Goal: Transaction & Acquisition: Purchase product/service

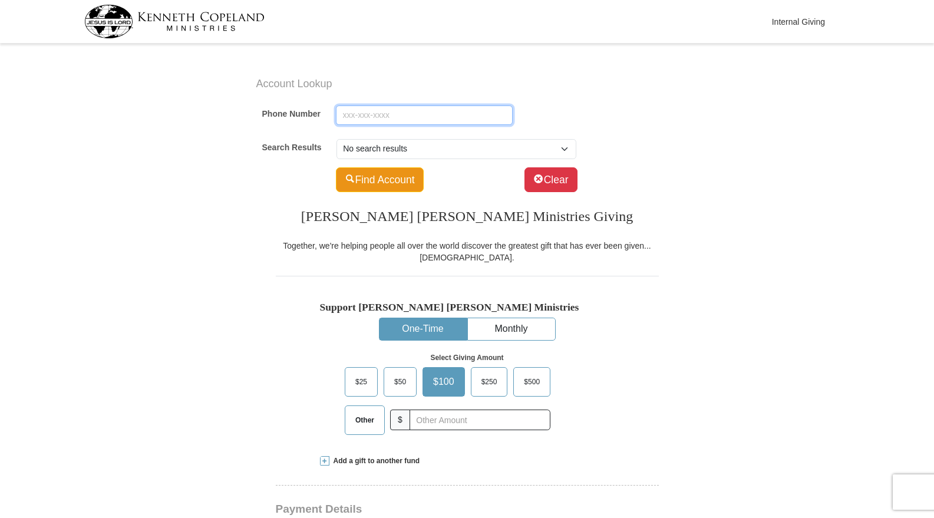
click at [382, 117] on input "Phone Number" at bounding box center [424, 116] width 177 height 20
type input "[PHONE_NUMBER]"
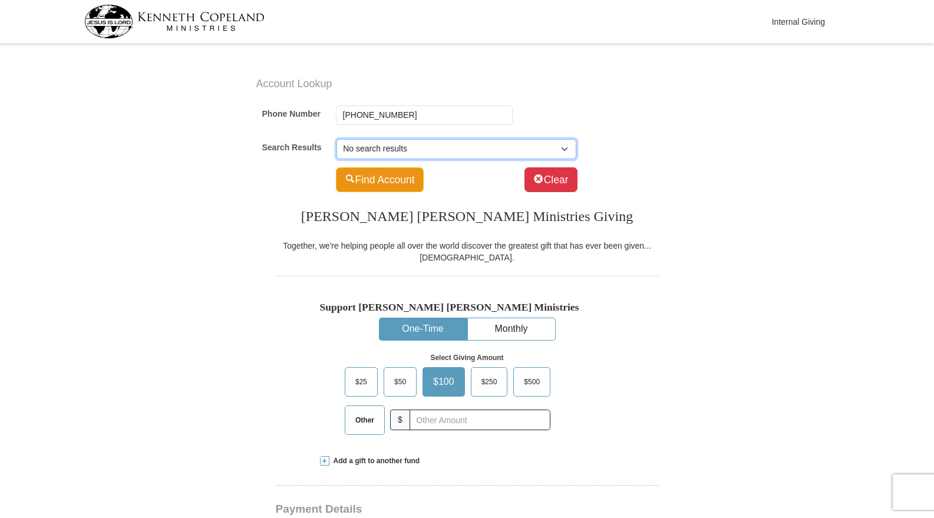
click at [564, 146] on select "No search results" at bounding box center [457, 149] width 240 height 20
click at [650, 160] on div "Search Results No search results" at bounding box center [470, 149] width 416 height 28
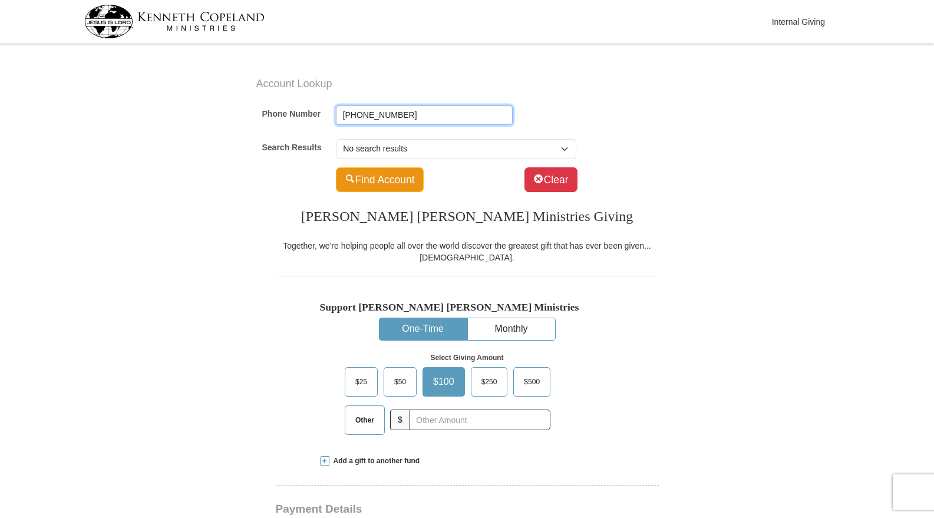
click at [421, 117] on input "[PHONE_NUMBER]" at bounding box center [424, 116] width 177 height 20
click at [385, 183] on button "Find Account" at bounding box center [380, 179] width 88 height 25
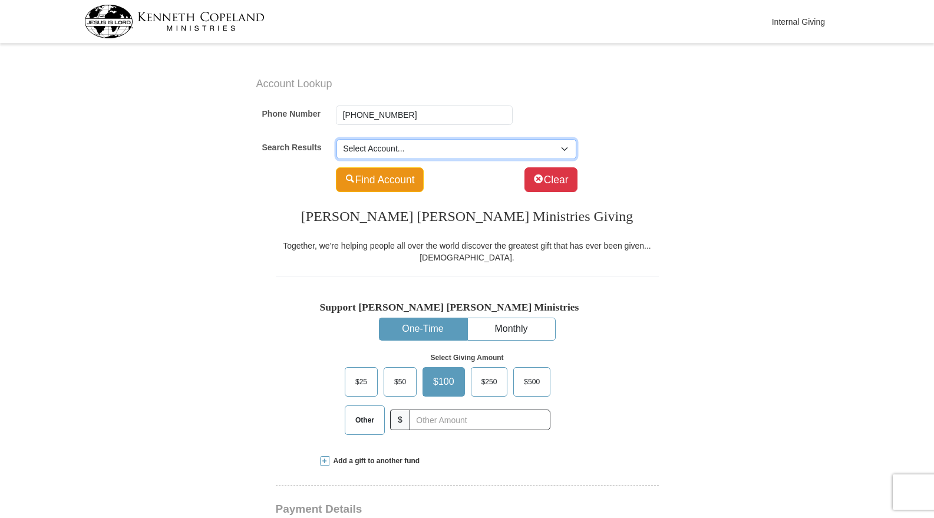
click at [571, 150] on select "Select Account... [PERSON_NAME] (SP) -- 5864 [PERSON_NAME] [PERSON_NAME] (SP) -…" at bounding box center [457, 149] width 240 height 20
select select "500875600"
click at [337, 139] on select "Select Account... [PERSON_NAME] (SP) -- 5864 [PERSON_NAME] [PERSON_NAME] (SP) -…" at bounding box center [457, 149] width 240 height 20
type input "Randilyn"
type input "Heron"
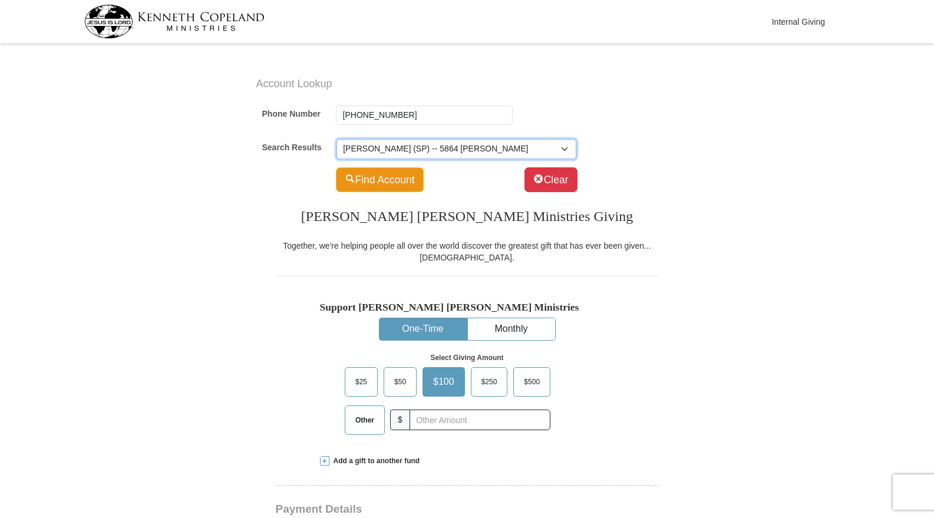
type input "[EMAIL_ADDRESS][DOMAIN_NAME]"
select select "US"
type input "5864 [PERSON_NAME]"
type input "[GEOGRAPHIC_DATA]"
select select "[GEOGRAPHIC_DATA]"
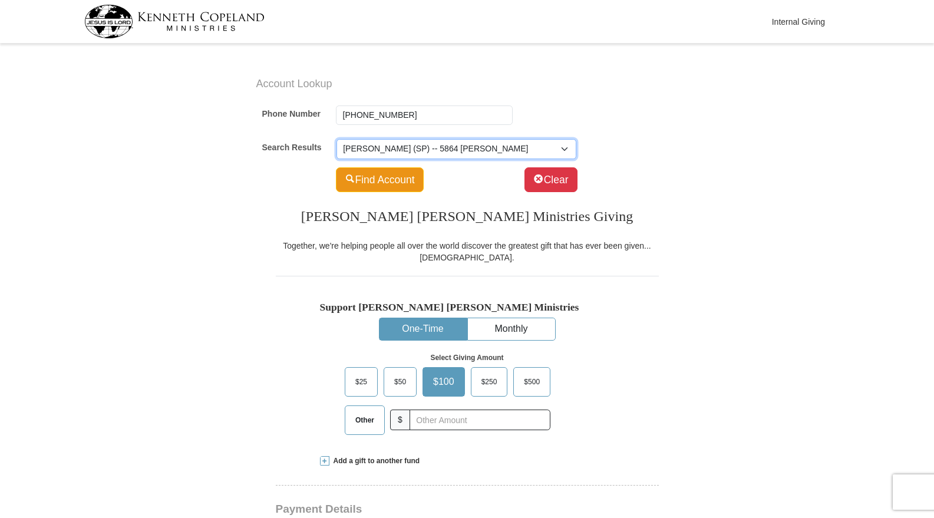
type input "76148-3723"
type input "[PHONE_NUMBER]"
click at [389, 194] on div "Find Account Clear" at bounding box center [470, 179] width 416 height 33
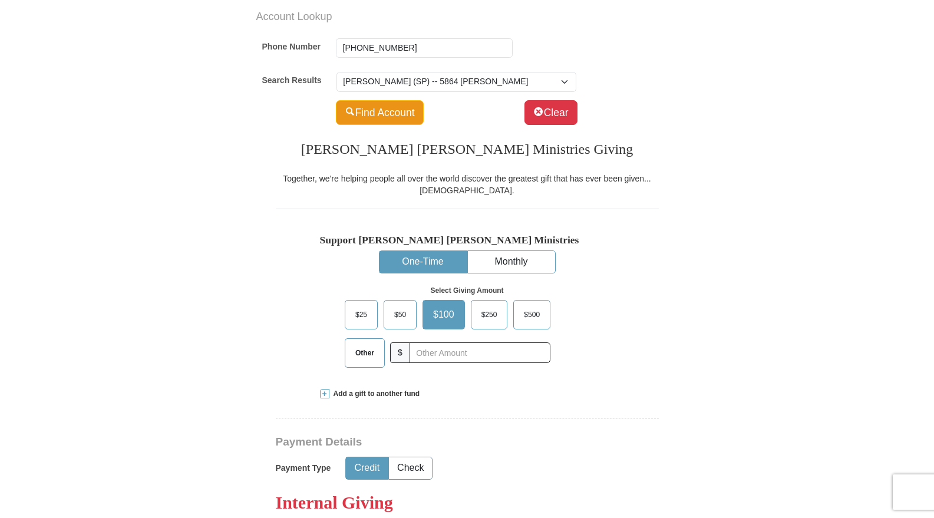
scroll to position [177, 0]
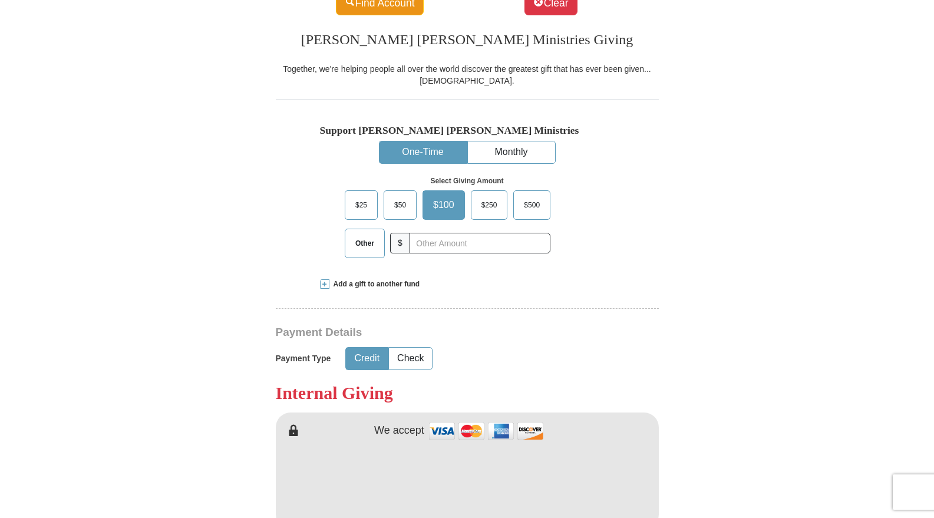
click at [416, 151] on button "One-Time" at bounding box center [423, 152] width 87 height 22
click at [427, 245] on input "text" at bounding box center [479, 243] width 131 height 21
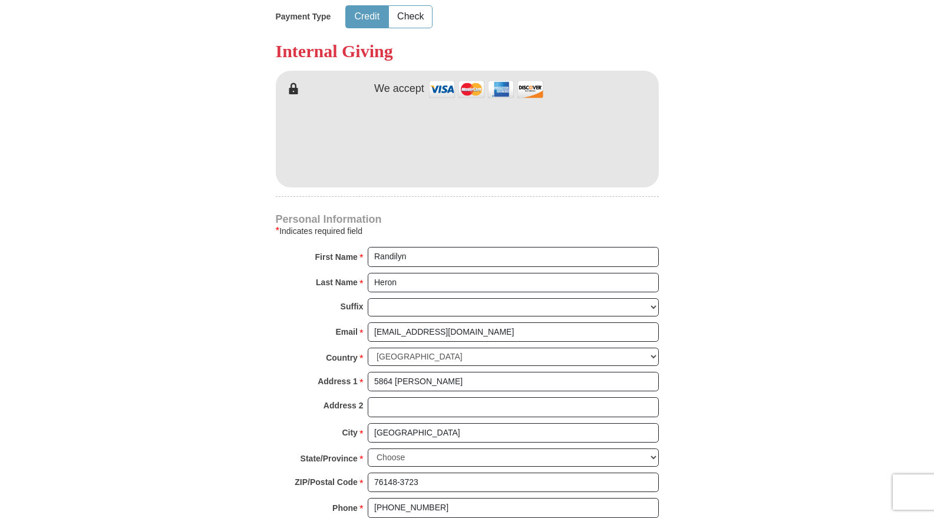
scroll to position [530, 0]
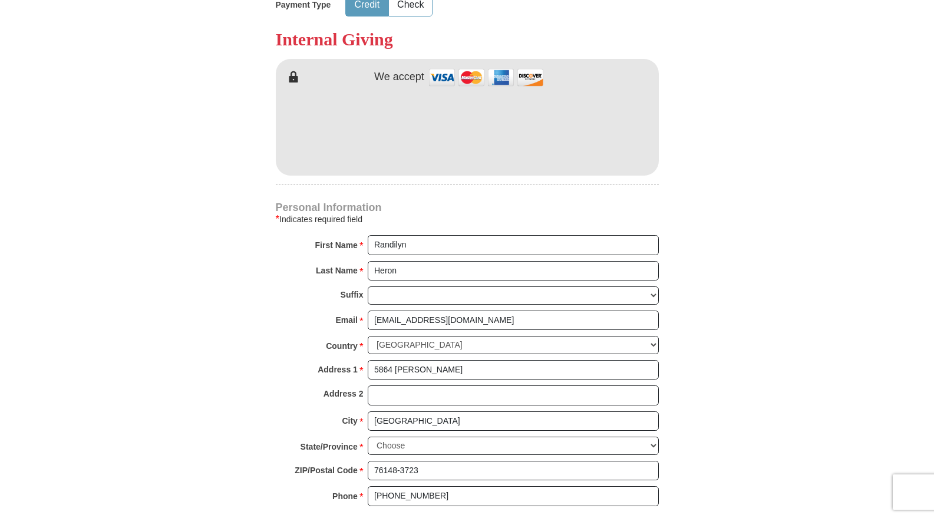
type input "1.00"
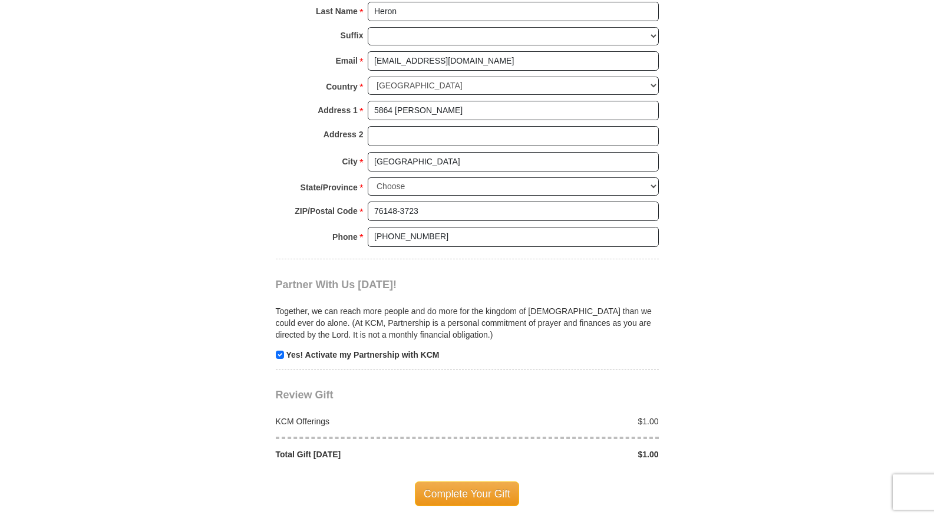
scroll to position [825, 0]
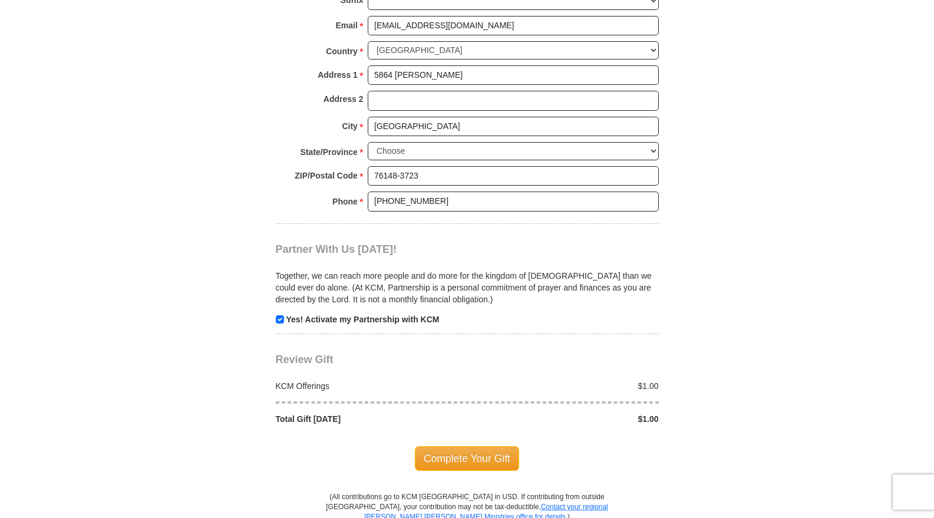
click at [466, 457] on span "Complete Your Gift" at bounding box center [467, 458] width 104 height 25
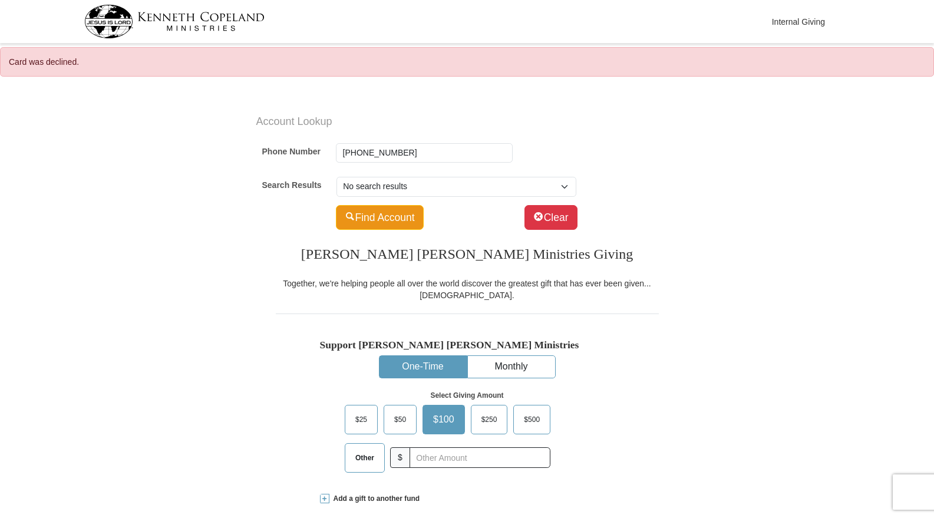
select select "[GEOGRAPHIC_DATA]"
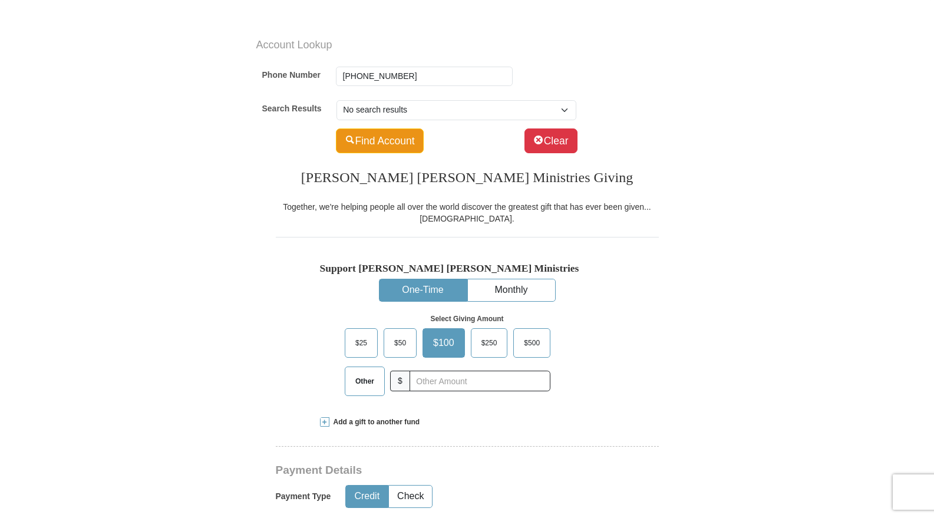
scroll to position [177, 0]
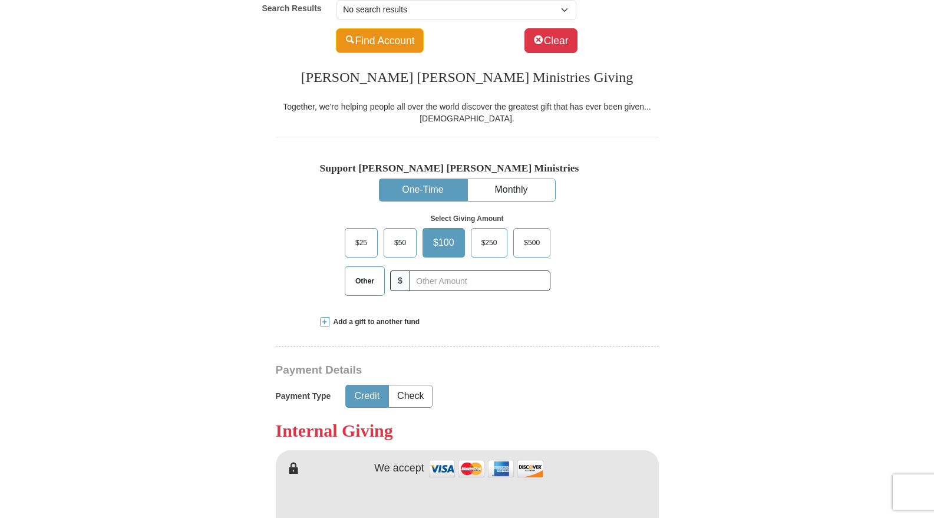
click at [369, 282] on span "Other" at bounding box center [365, 281] width 31 height 18
click at [0, 0] on input "Other" at bounding box center [0, 0] width 0 height 0
click at [433, 281] on input "text" at bounding box center [479, 281] width 131 height 21
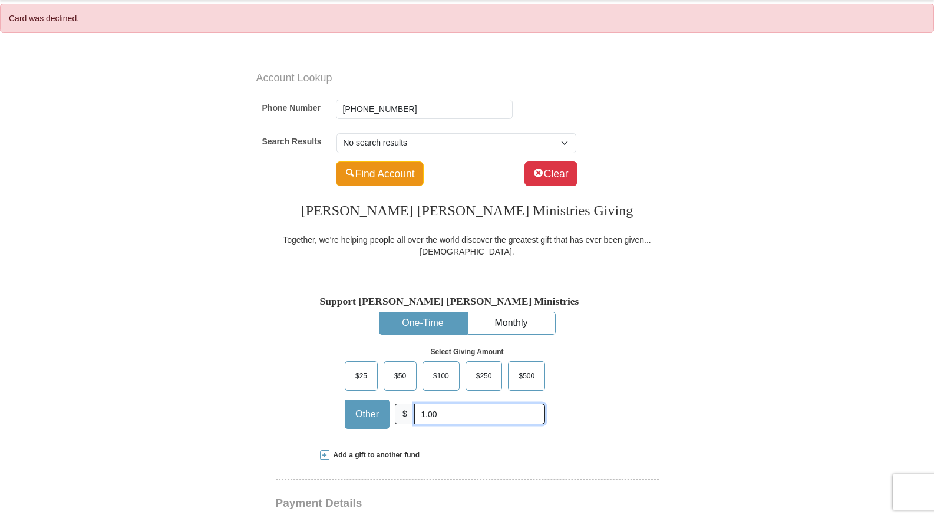
scroll to position [0, 0]
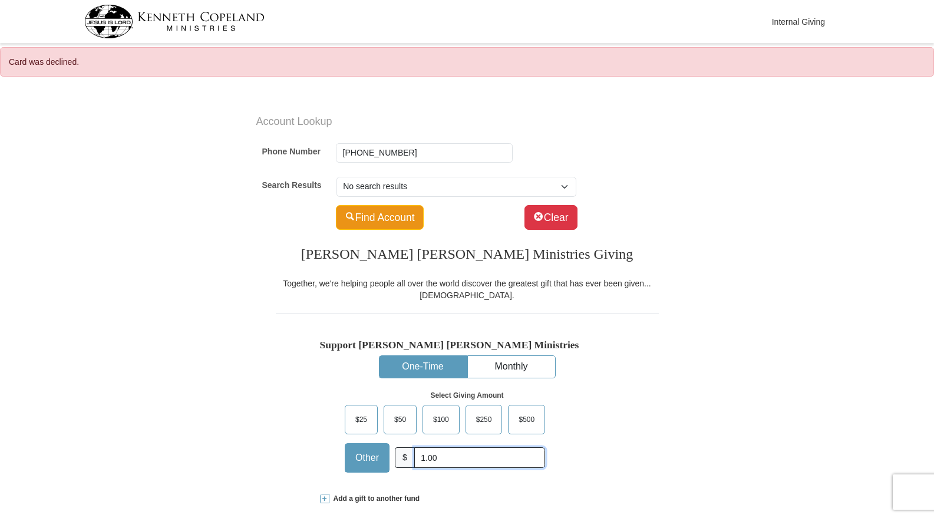
type input "1.00"
click at [568, 184] on select "No search results" at bounding box center [457, 187] width 240 height 20
click at [411, 151] on input "[PHONE_NUMBER]" at bounding box center [424, 153] width 177 height 20
click at [380, 226] on button "Find Account" at bounding box center [380, 217] width 88 height 25
click at [386, 220] on button "Find Account" at bounding box center [380, 217] width 88 height 25
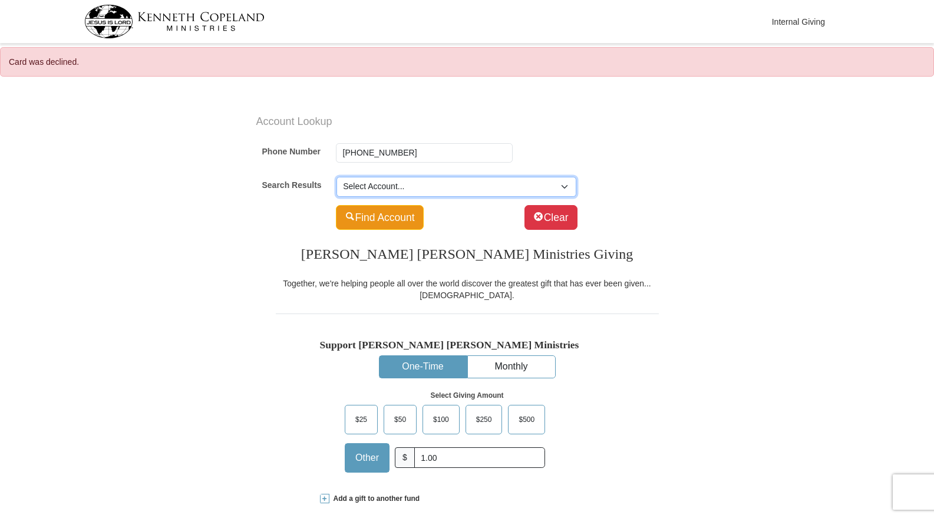
click at [564, 187] on select "Select Account... [PERSON_NAME] (SP) -- 5864 [PERSON_NAME] [PERSON_NAME] (SP) -…" at bounding box center [457, 187] width 240 height 20
select select "500875600"
click at [337, 177] on select "Select Account... [PERSON_NAME] (SP) -- 5864 [PERSON_NAME] [PERSON_NAME] (SP) -…" at bounding box center [457, 187] width 240 height 20
type input "Randilyn"
type input "Heron"
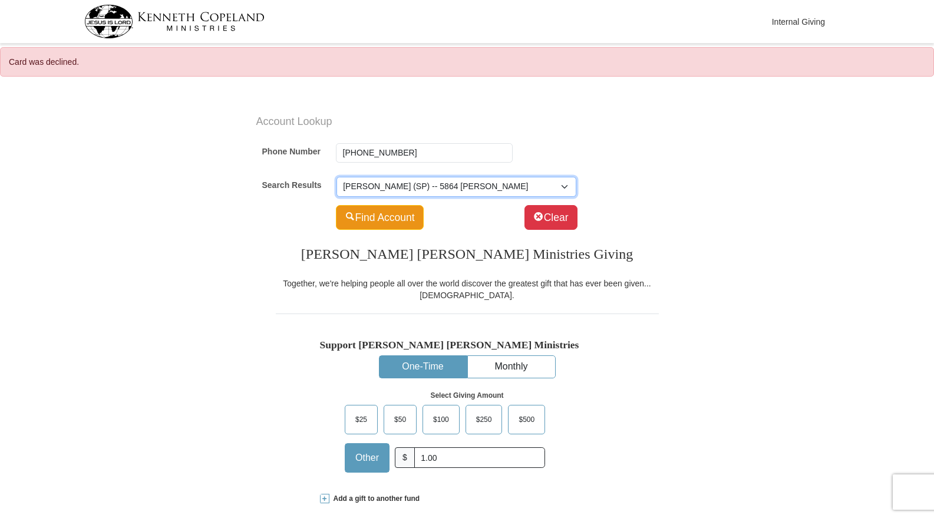
type input "[EMAIL_ADDRESS][DOMAIN_NAME]"
select select "US"
type input "5864 [PERSON_NAME]"
type input "[GEOGRAPHIC_DATA]"
select select "[GEOGRAPHIC_DATA]"
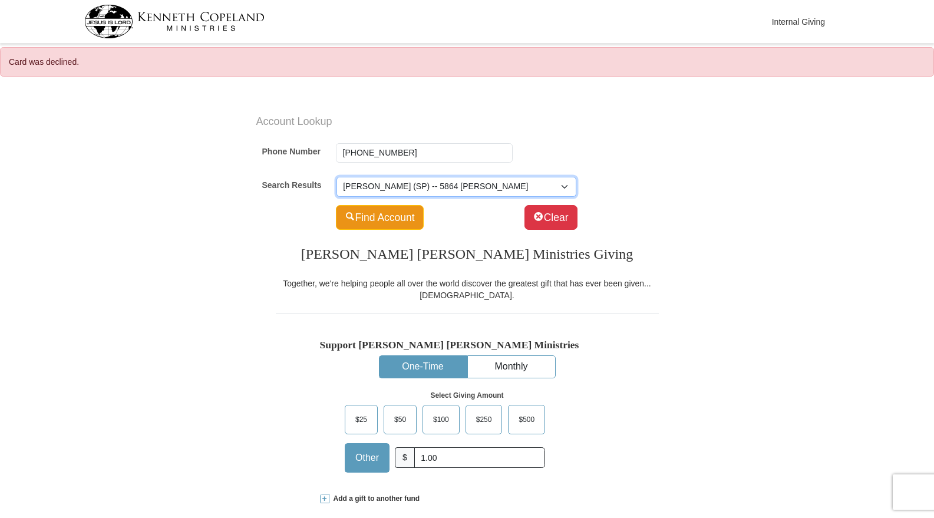
type input "76148-3723"
type input "[PHONE_NUMBER]"
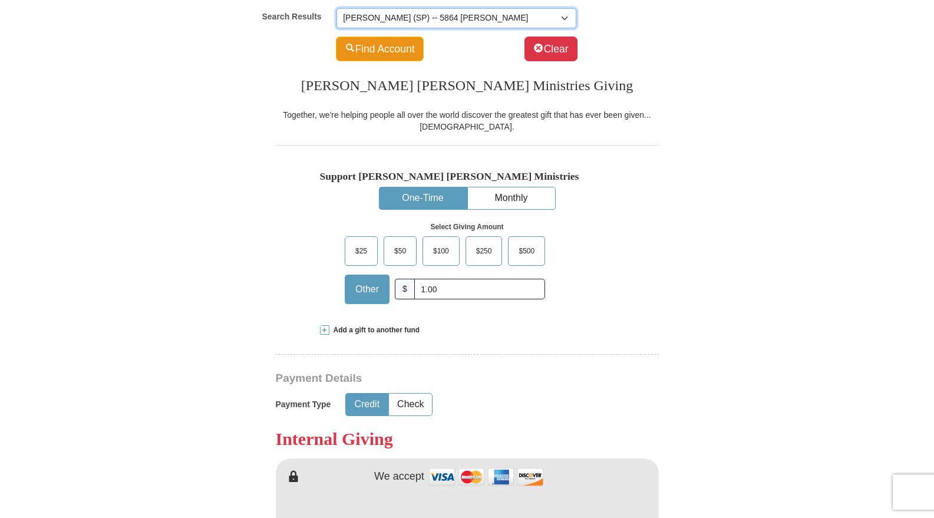
scroll to position [236, 0]
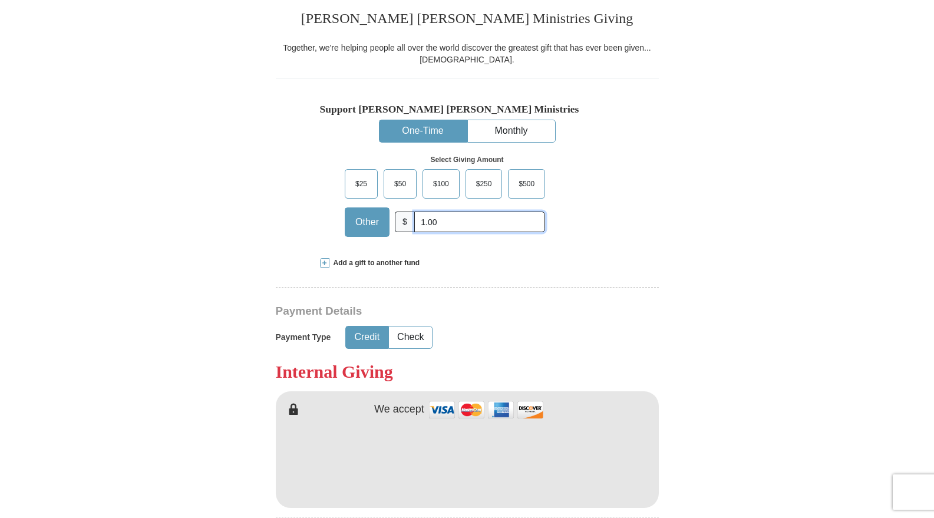
click at [449, 222] on input "1.00" at bounding box center [479, 222] width 131 height 21
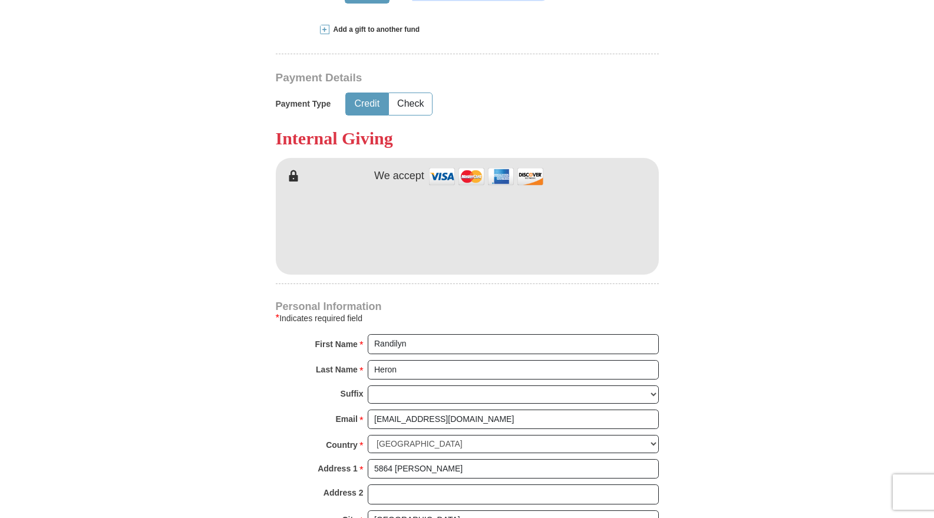
scroll to position [472, 0]
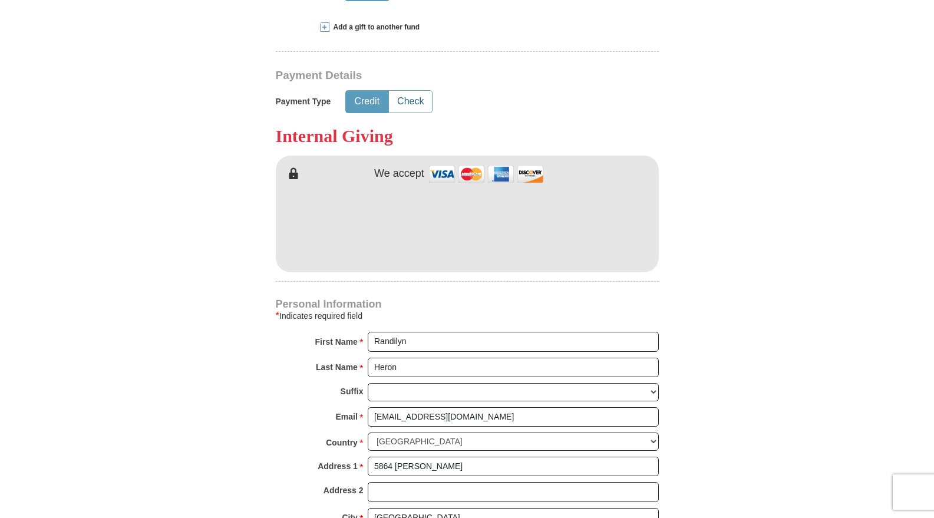
click at [403, 100] on button "Check" at bounding box center [410, 102] width 43 height 22
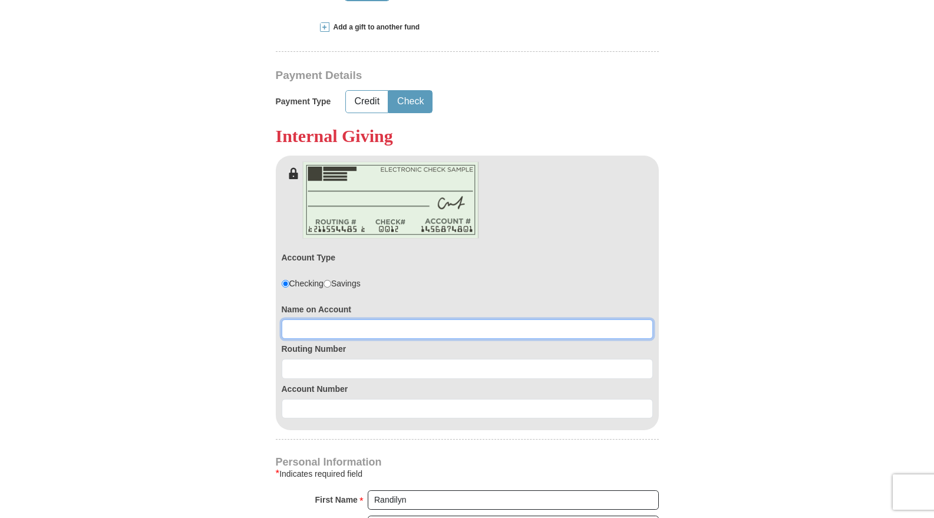
click at [337, 327] on input at bounding box center [467, 329] width 371 height 20
type input "R Heron"
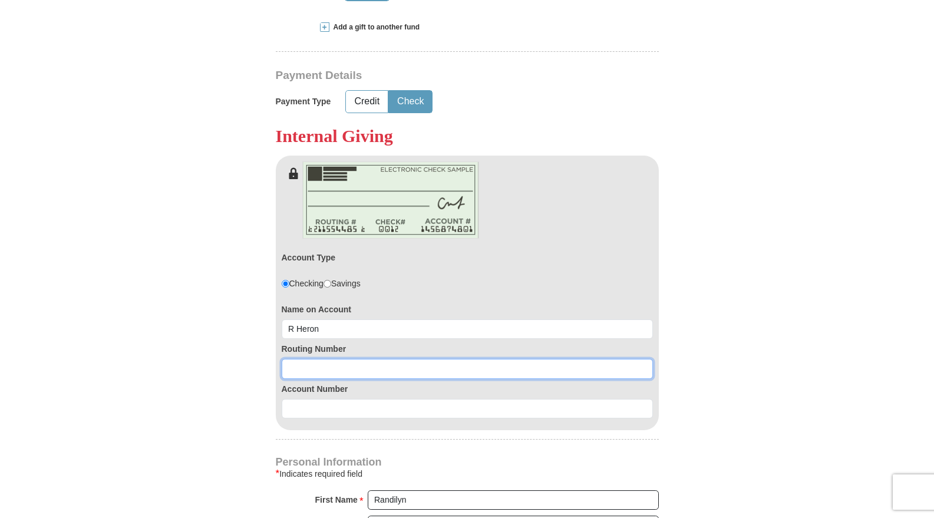
click at [328, 367] on input at bounding box center [467, 369] width 371 height 20
type input "123123123123"
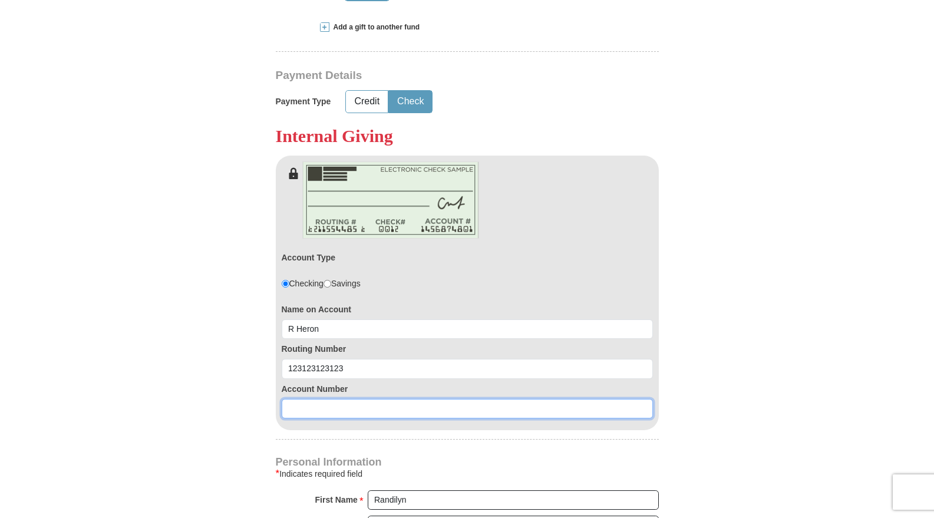
click at [326, 409] on input at bounding box center [467, 409] width 371 height 20
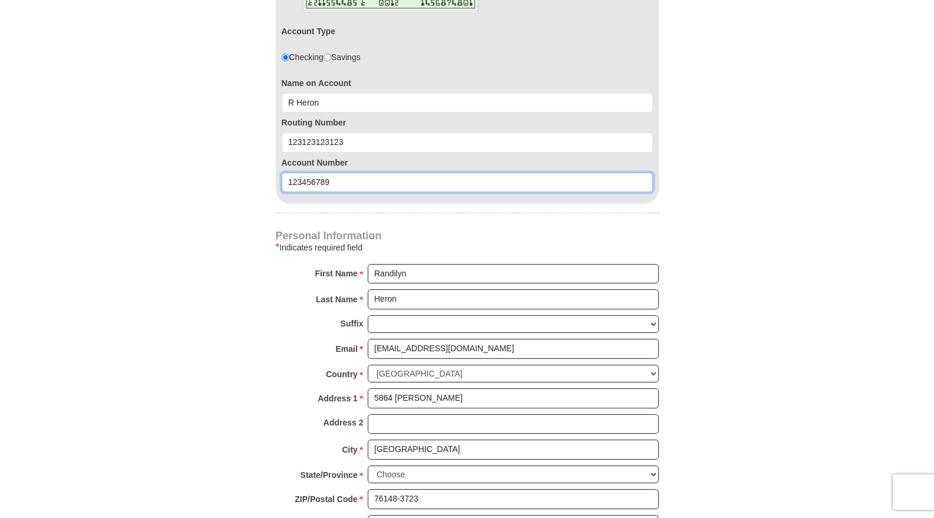
scroll to position [884, 0]
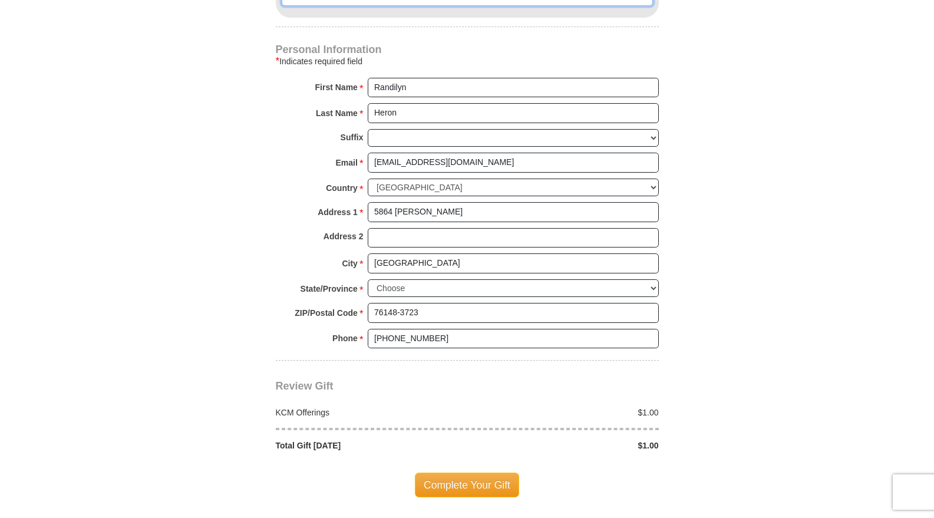
type input "123456789"
click at [451, 489] on span "Complete Your Gift" at bounding box center [467, 485] width 104 height 25
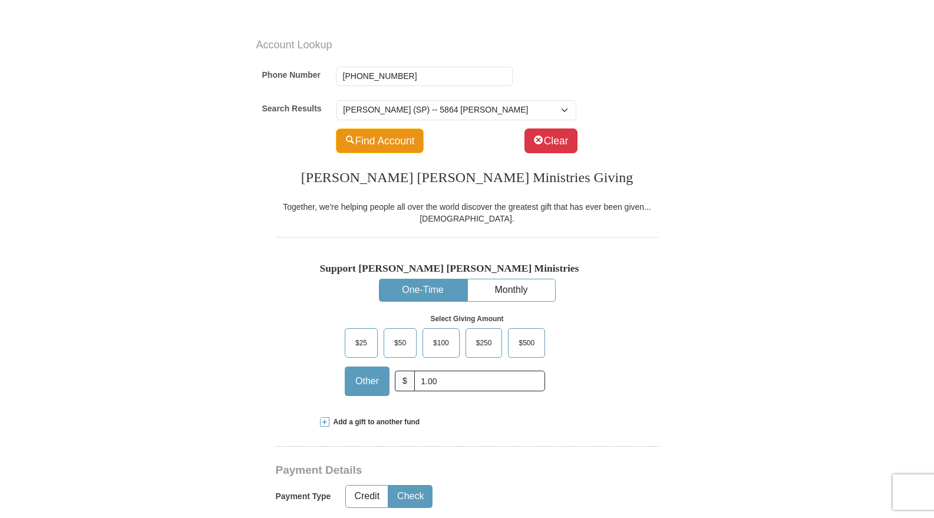
scroll to position [0, 0]
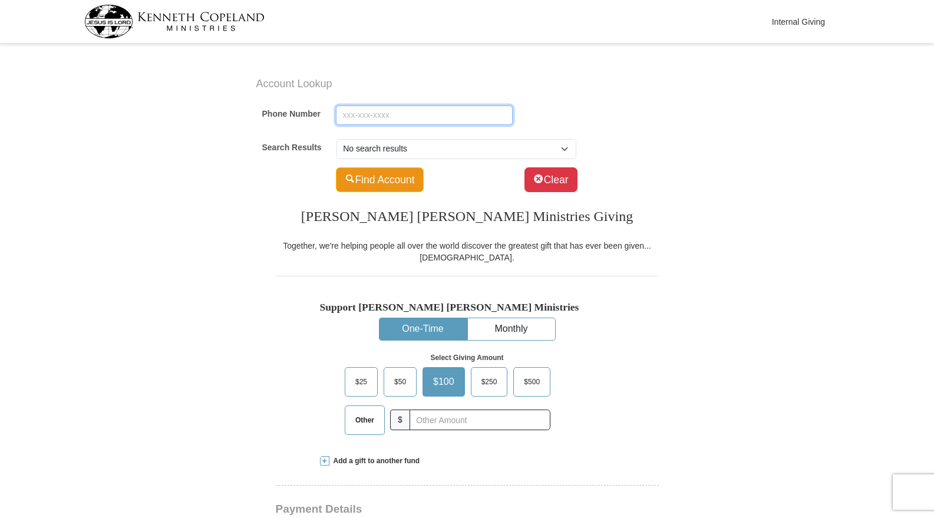
click at [426, 116] on input "Phone Number" at bounding box center [424, 116] width 177 height 20
type input "[PHONE_NUMBER]"
click at [376, 184] on button "Find Account" at bounding box center [380, 179] width 88 height 25
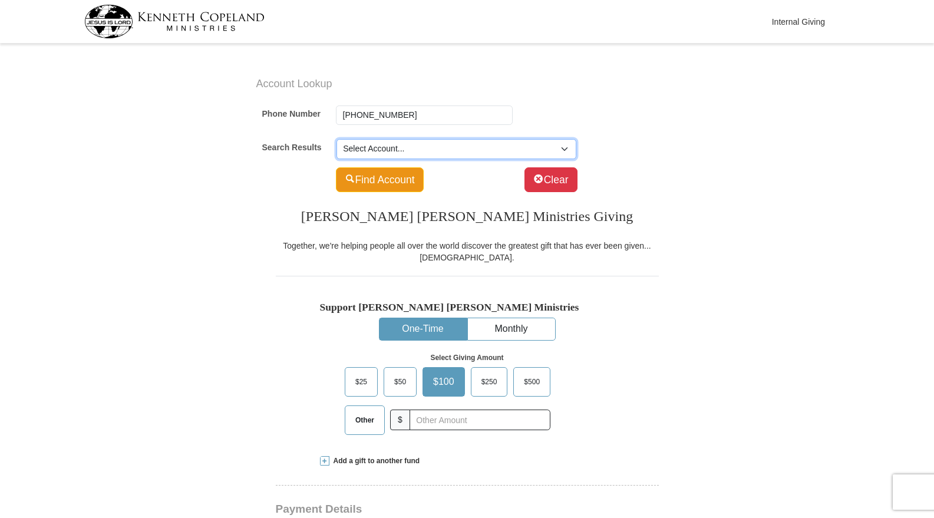
click at [561, 147] on select "Select Account... [PERSON_NAME] (SP) -- 5864 [PERSON_NAME] [PERSON_NAME] (SP) -…" at bounding box center [457, 149] width 240 height 20
select select "500875600"
click at [337, 139] on select "Select Account... [PERSON_NAME] (SP) -- 5864 [PERSON_NAME] [PERSON_NAME] (SP) -…" at bounding box center [457, 149] width 240 height 20
type input "Randilyn"
type input "Heron"
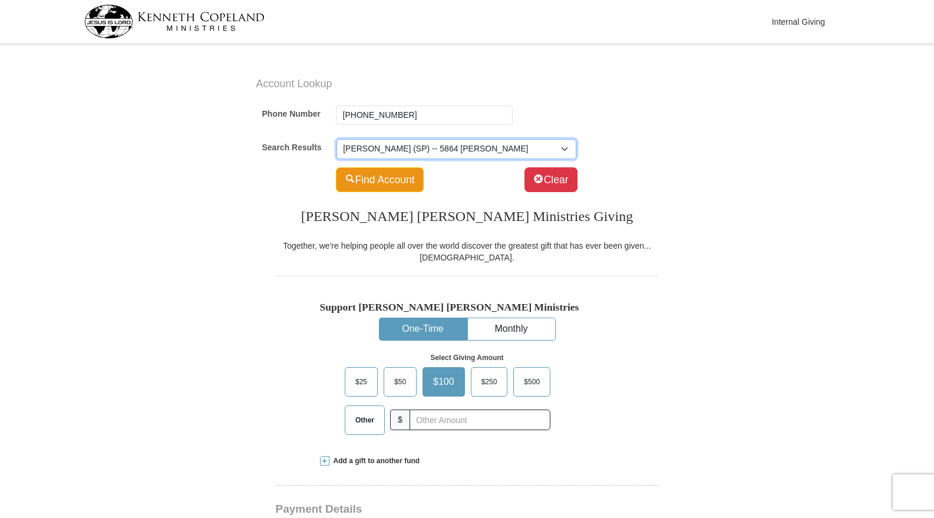
type input "[EMAIL_ADDRESS][DOMAIN_NAME]"
select select "US"
type input "5864 [PERSON_NAME]"
type input "[GEOGRAPHIC_DATA]"
select select "[GEOGRAPHIC_DATA]"
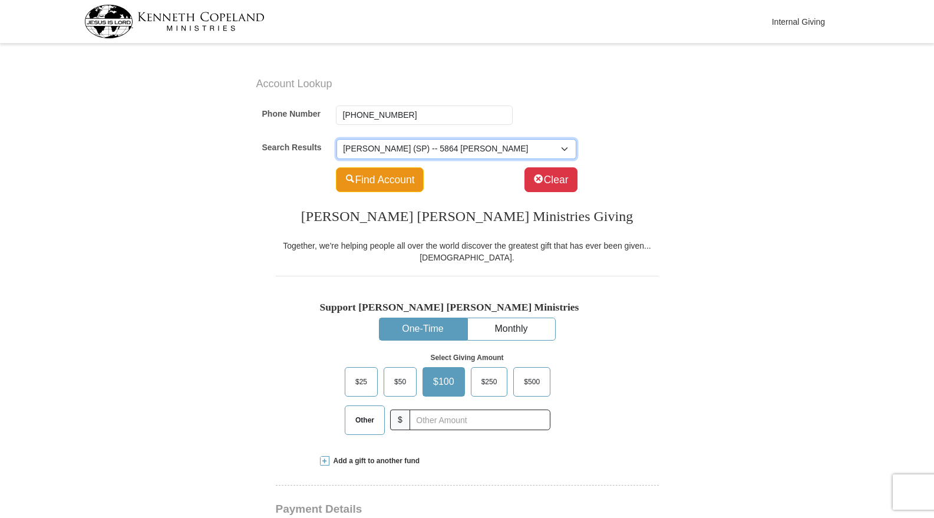
type input "76148-3723"
type input "[PHONE_NUMBER]"
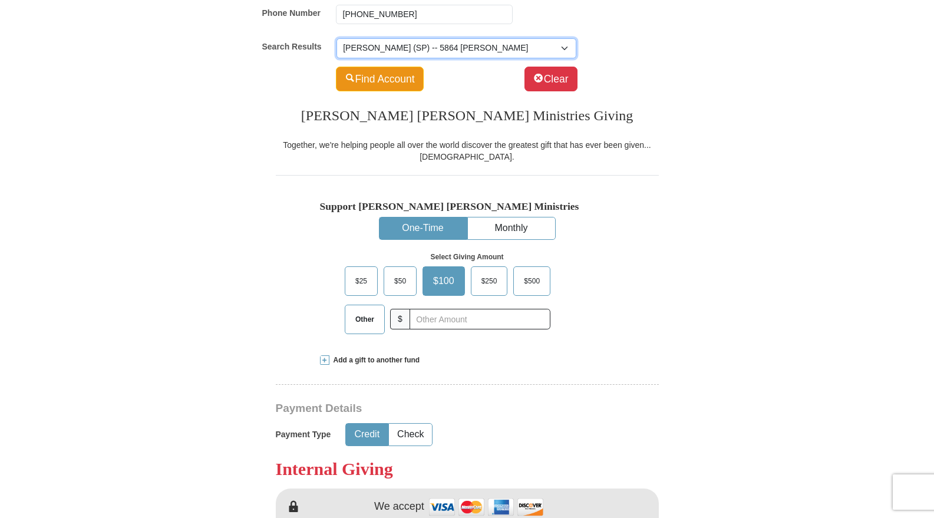
scroll to position [118, 0]
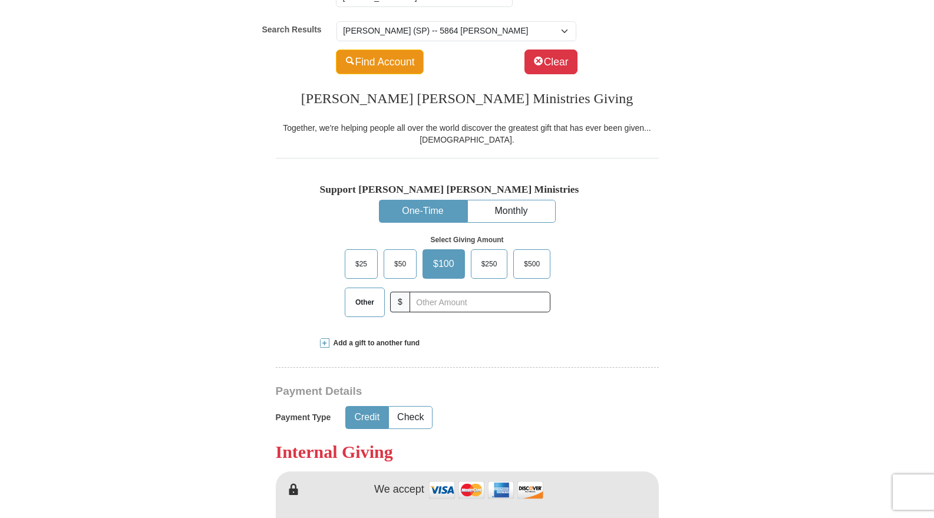
click at [414, 214] on button "One-Time" at bounding box center [423, 211] width 87 height 22
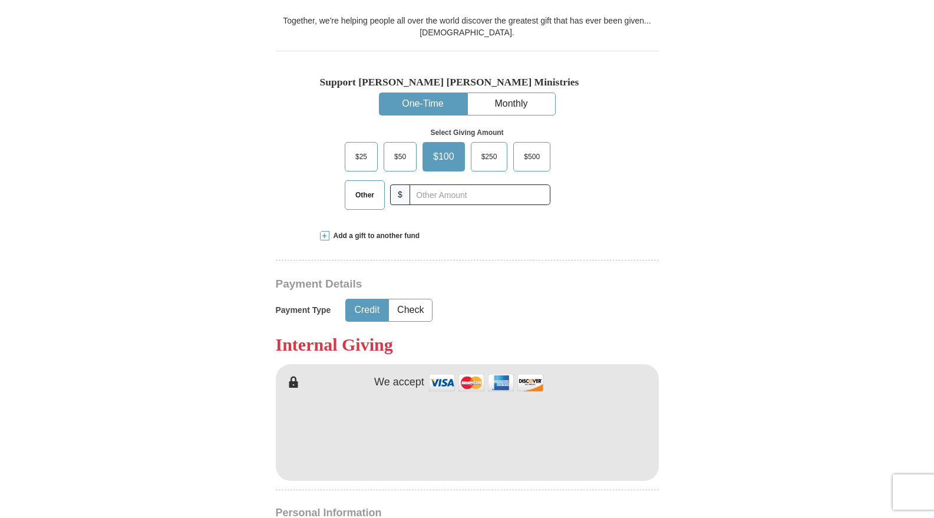
scroll to position [236, 0]
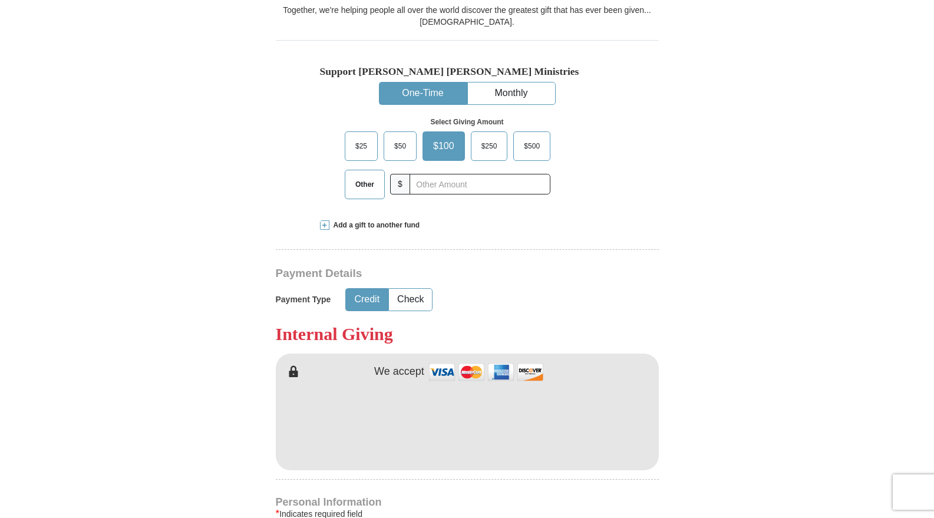
click at [362, 184] on span "Other" at bounding box center [365, 185] width 31 height 18
click at [0, 0] on input "Other" at bounding box center [0, 0] width 0 height 0
click at [438, 184] on input "text" at bounding box center [479, 184] width 131 height 21
type input "1.00"
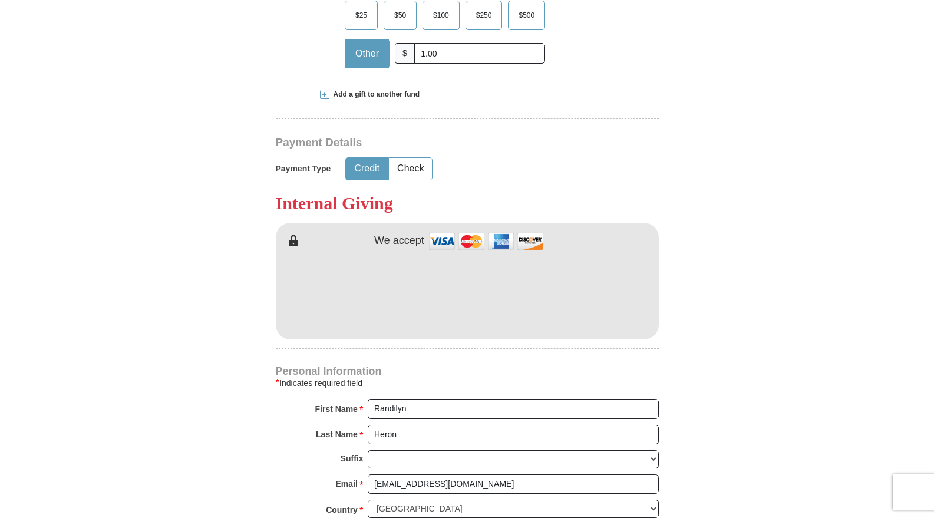
scroll to position [413, 0]
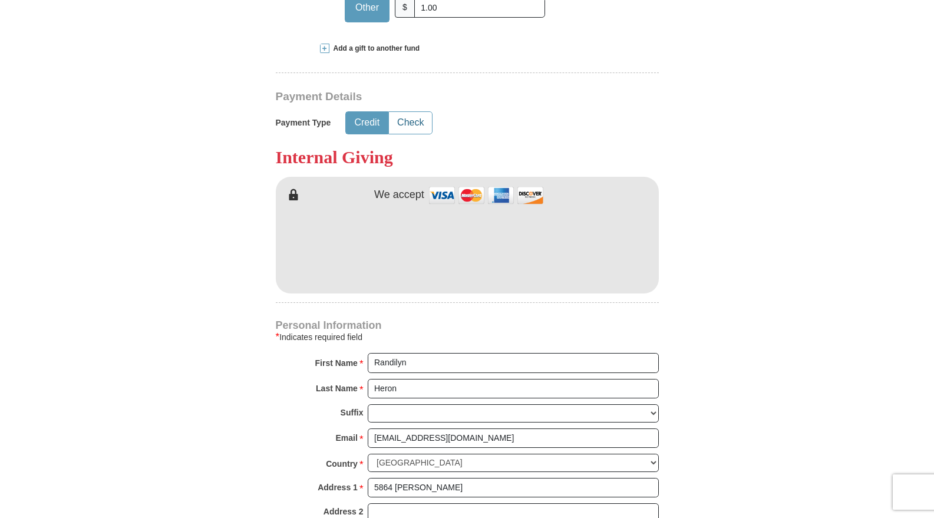
click at [415, 121] on button "Check" at bounding box center [410, 123] width 43 height 22
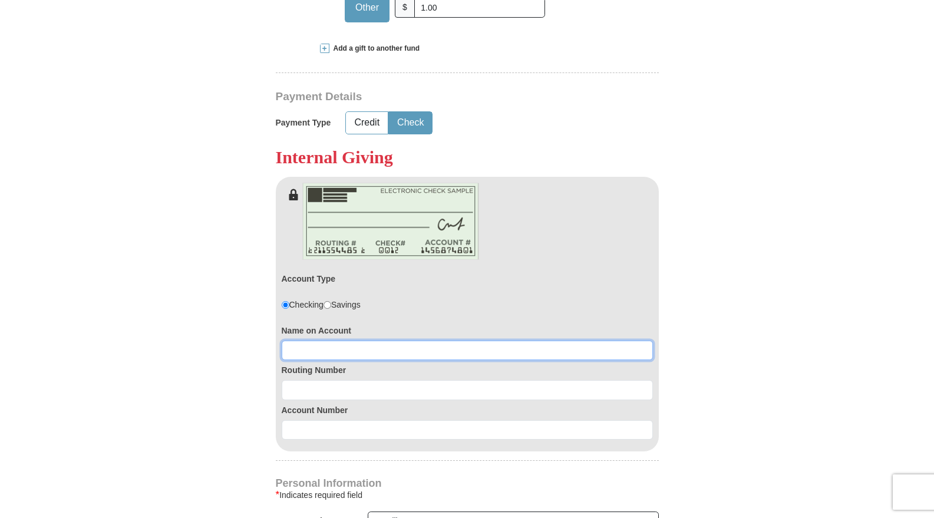
click at [341, 352] on input at bounding box center [467, 351] width 371 height 20
type input "R Heron"
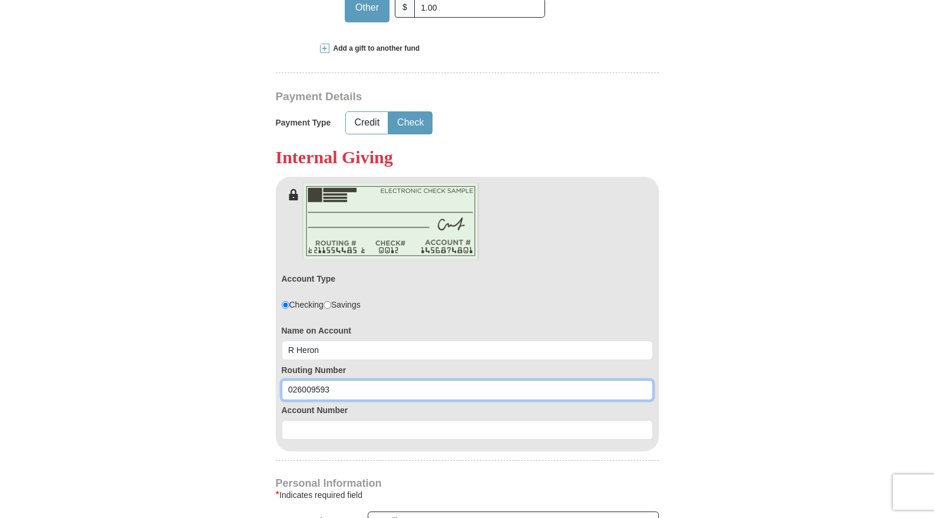
type input "026009593"
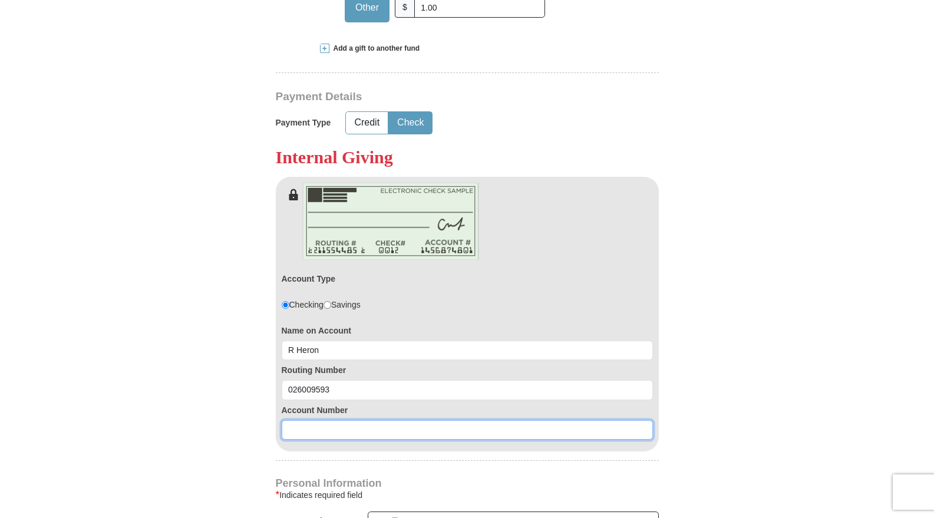
click at [318, 430] on input at bounding box center [467, 430] width 371 height 20
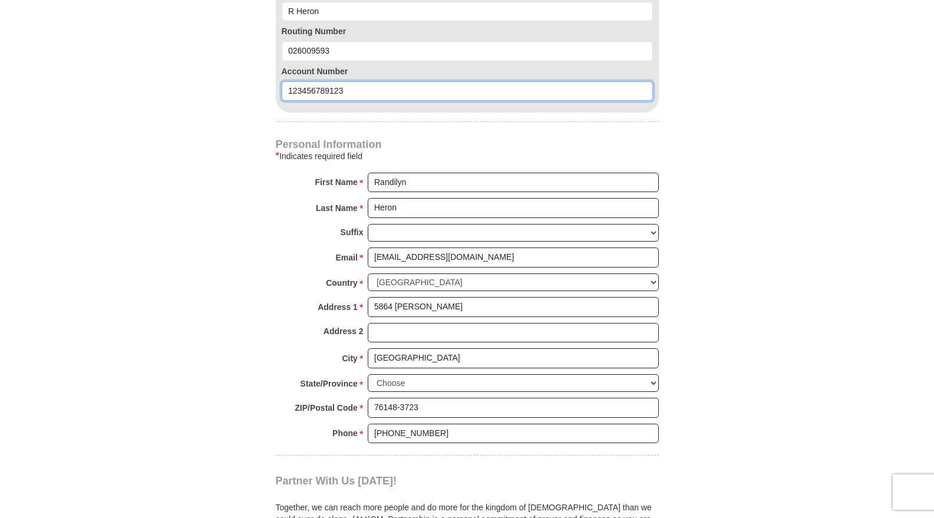
scroll to position [1002, 0]
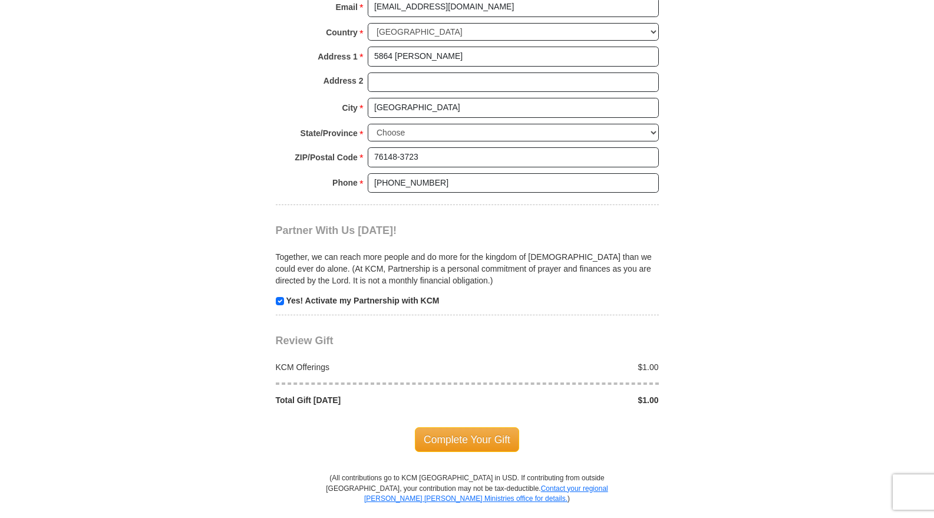
type input "123456789123"
click at [472, 437] on span "Complete Your Gift" at bounding box center [467, 439] width 104 height 25
